Goal: Information Seeking & Learning: Stay updated

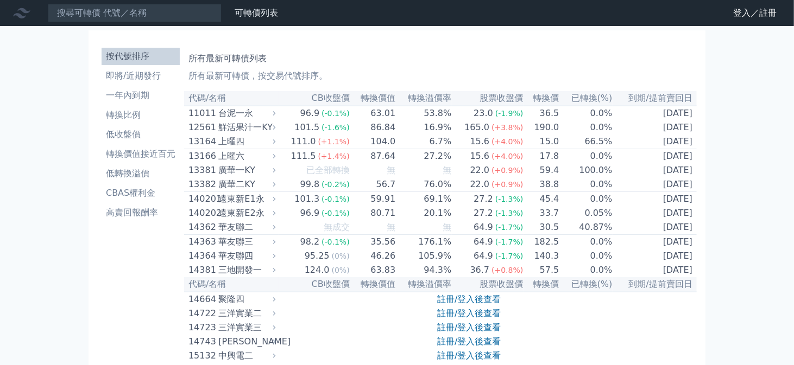
click at [0, 0] on link "財務數據" at bounding box center [0, 0] width 0 height 0
click at [138, 99] on li "一年內到期" at bounding box center [141, 95] width 78 height 13
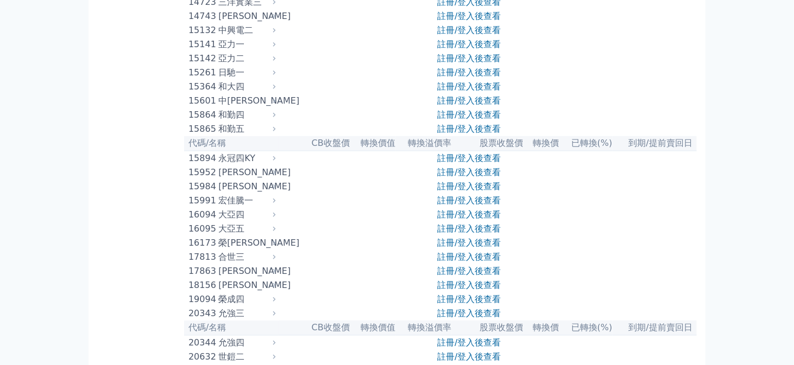
scroll to position [54, 0]
